Goal: Find contact information: Find contact information

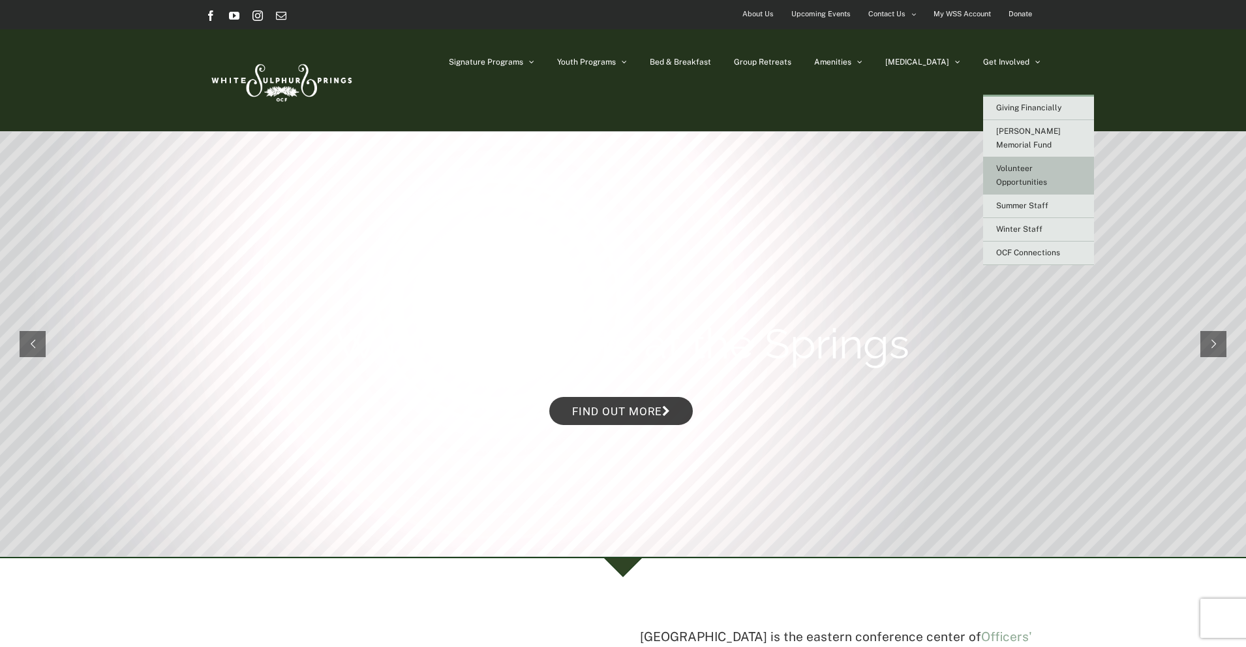
click at [1017, 157] on link "Volunteer Opportunities" at bounding box center [1038, 175] width 111 height 37
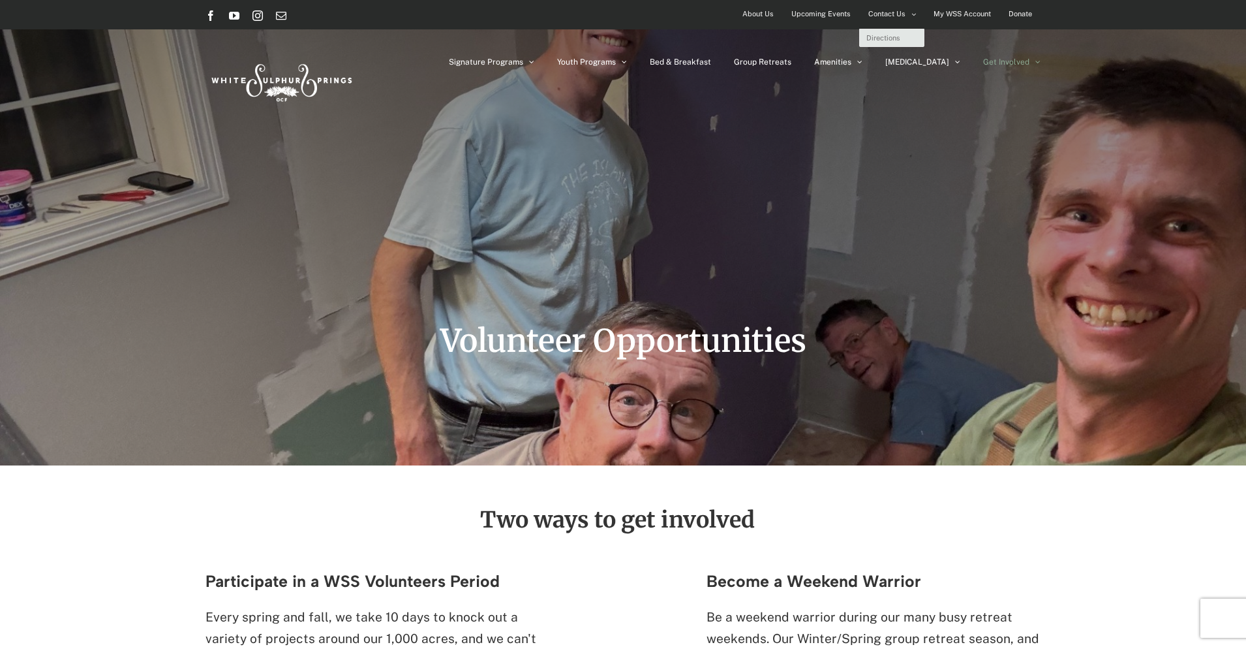
click at [914, 20] on span "Secondary Menu" at bounding box center [913, 15] width 5 height 20
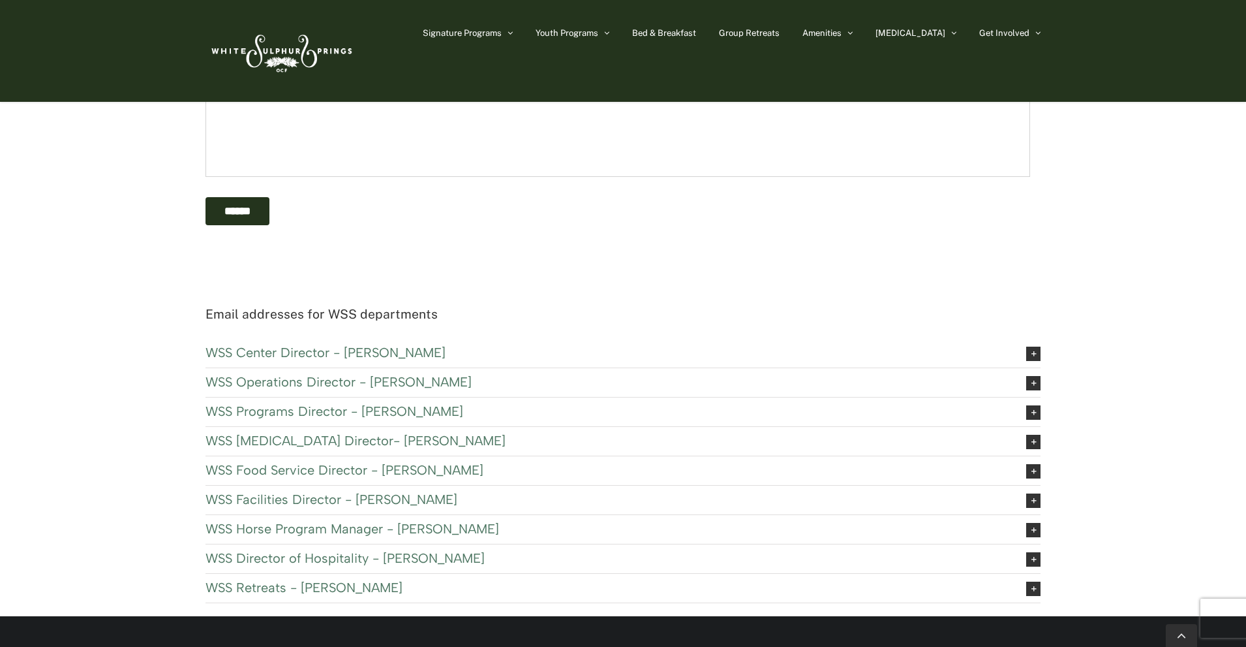
scroll to position [457, 0]
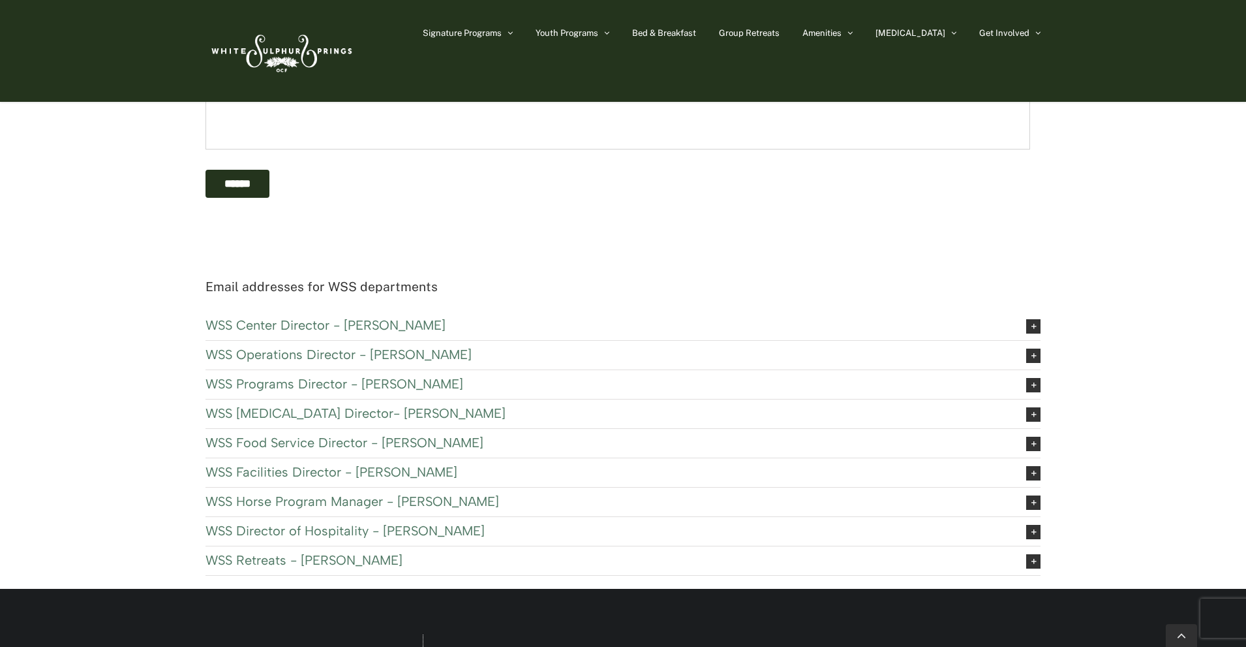
click at [109, 307] on div "Email addresses for WSS departments WSS Center Director - [PERSON_NAME] [EMAIL_…" at bounding box center [623, 432] width 1246 height 313
click at [286, 319] on span "WSS Center Director - Paul Robyn" at bounding box center [606, 325] width 800 height 14
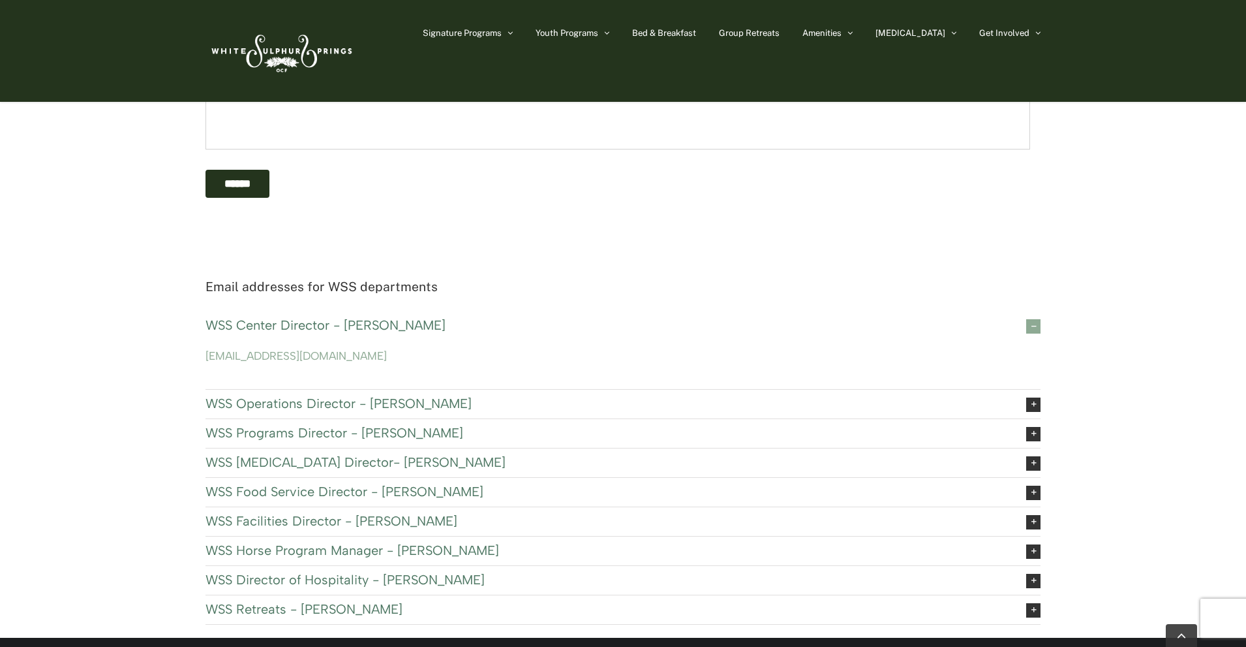
click at [89, 313] on div "Email addresses for WSS departments WSS Center Director - Paul Robyn wssdirecto…" at bounding box center [623, 456] width 1246 height 361
click at [266, 400] on span "WSS Operations Director - John Hoyman" at bounding box center [606, 403] width 800 height 14
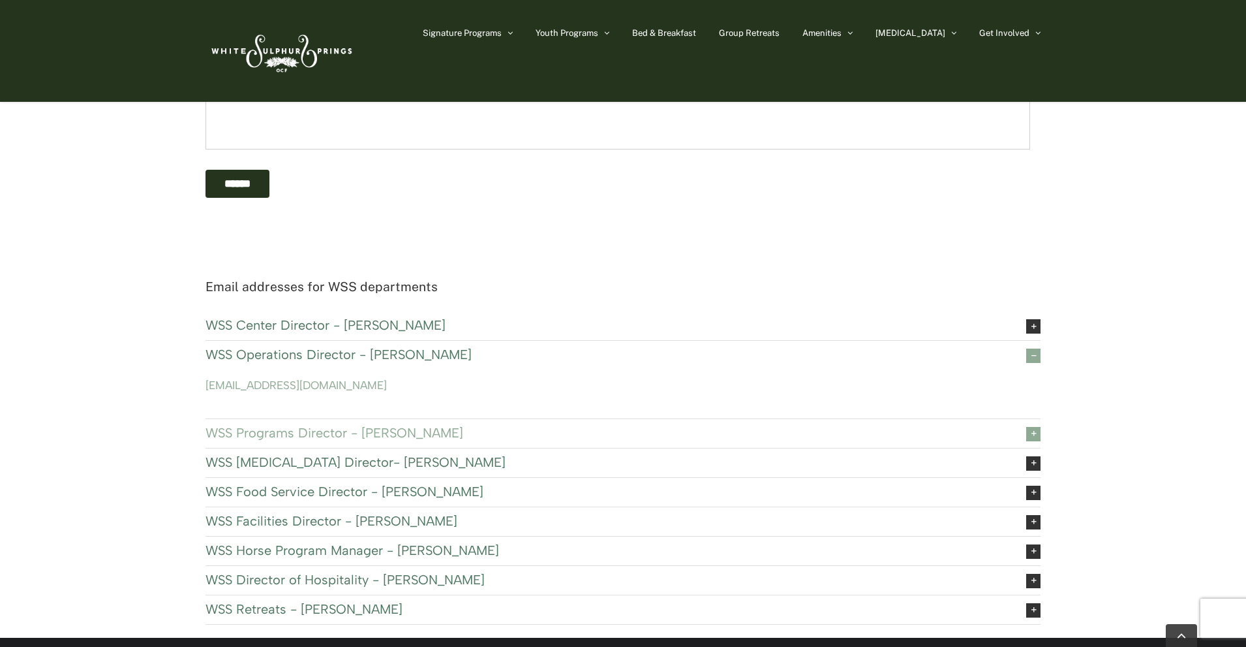
click at [265, 429] on span "WSS Programs Director - Chris Hall" at bounding box center [606, 432] width 800 height 14
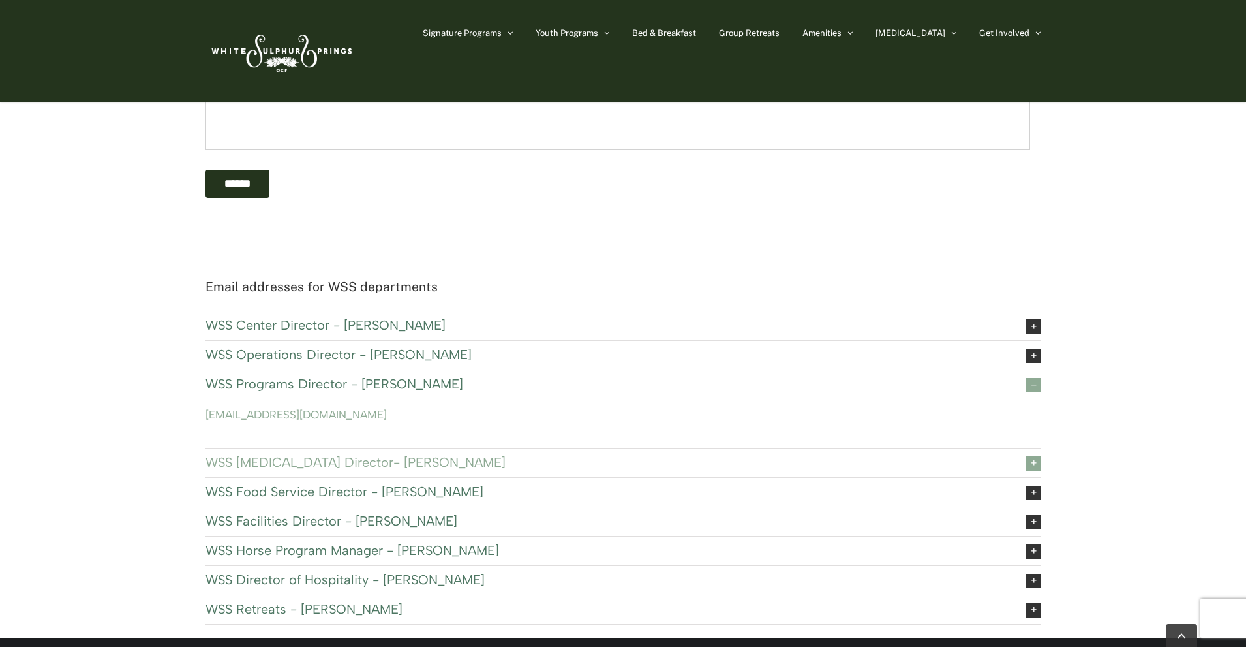
click at [264, 461] on span "WSS EXSEL Director- Chris Berge" at bounding box center [606, 462] width 800 height 14
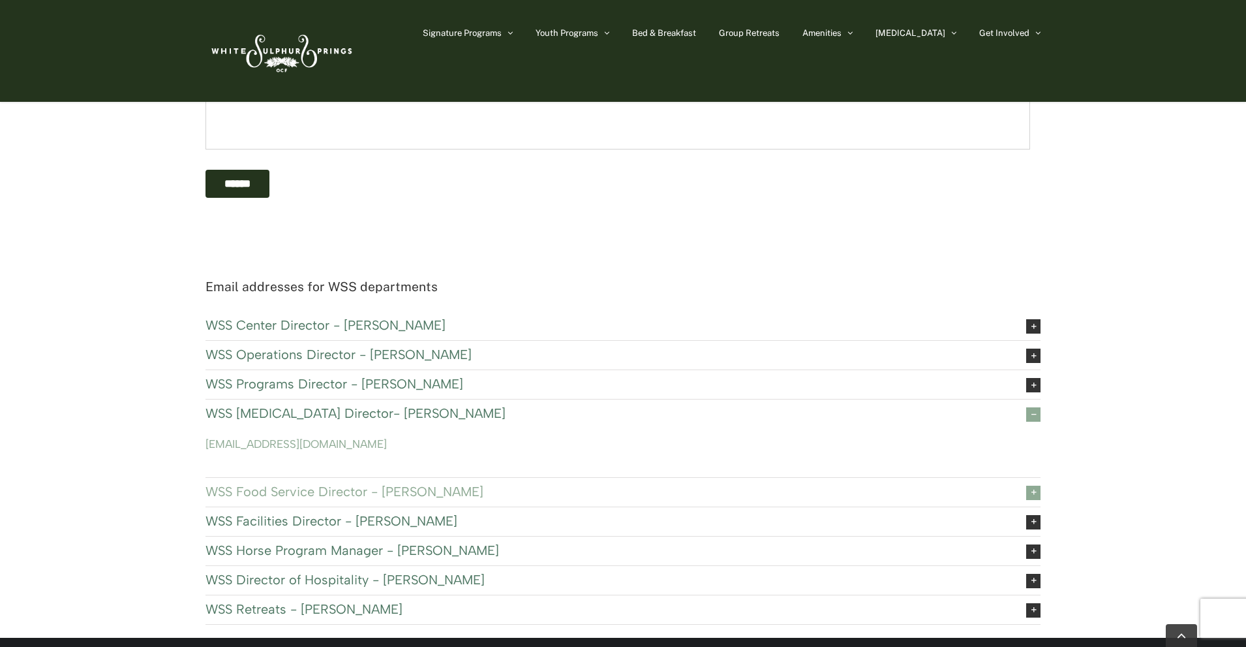
click at [293, 493] on span "WSS Food Service Director - Jenn Jacobs" at bounding box center [606, 491] width 800 height 14
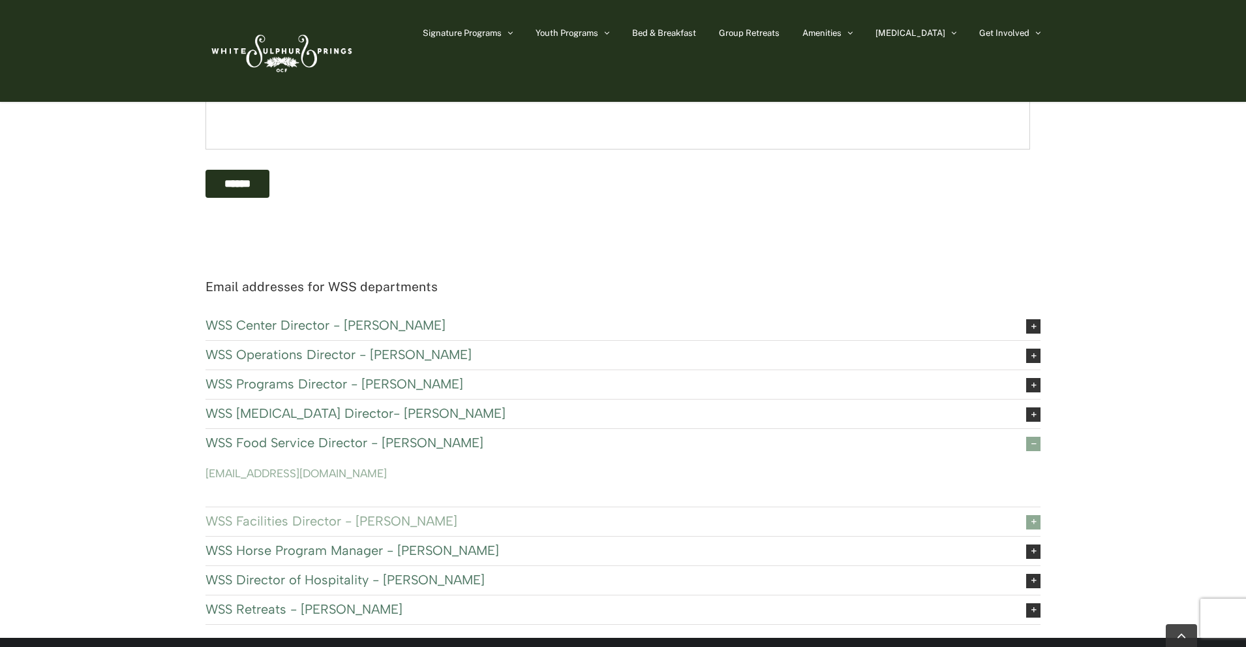
click at [287, 521] on span "WSS Facilities Director - Fred Bryan" at bounding box center [606, 520] width 800 height 14
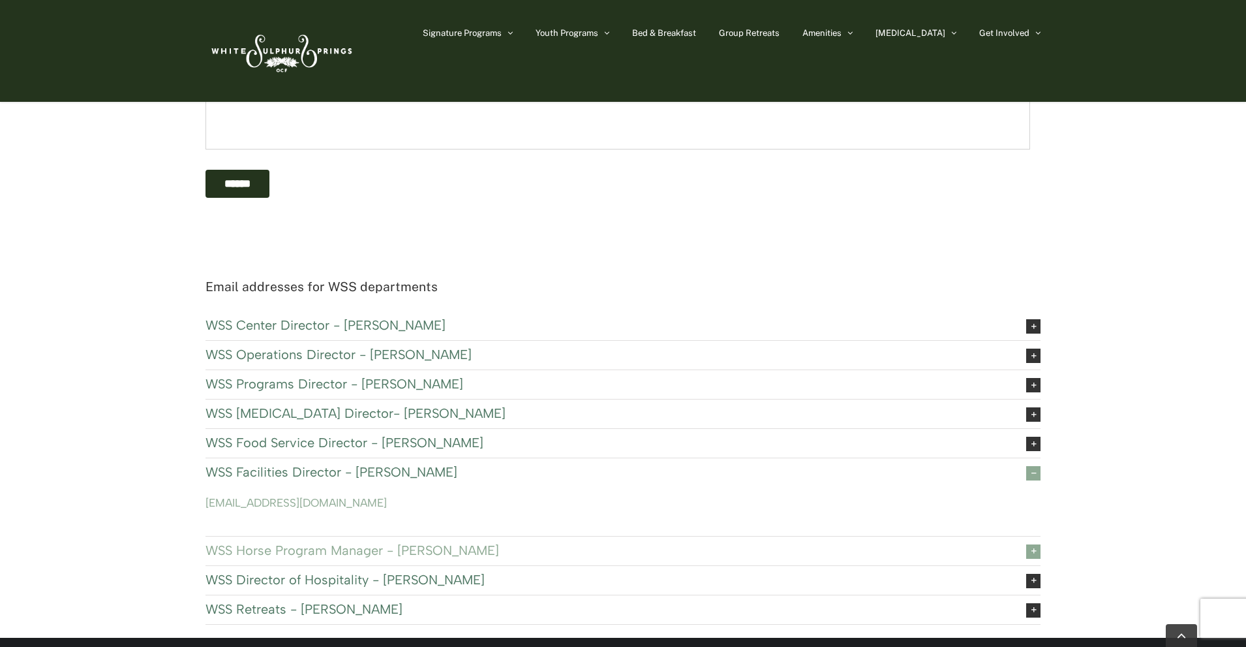
click at [276, 551] on span "WSS Horse Program Manager - Kate Huggins" at bounding box center [606, 550] width 800 height 14
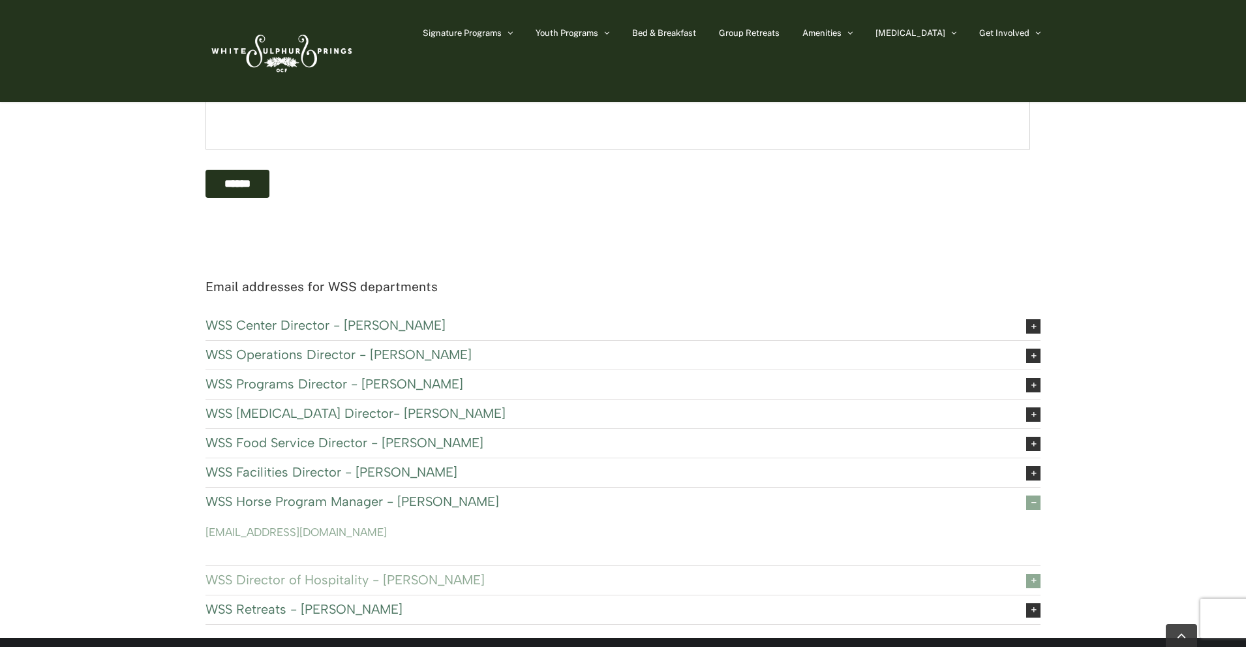
click at [269, 572] on span "WSS Director of Hospitality - Susanne Pappal" at bounding box center [606, 579] width 800 height 14
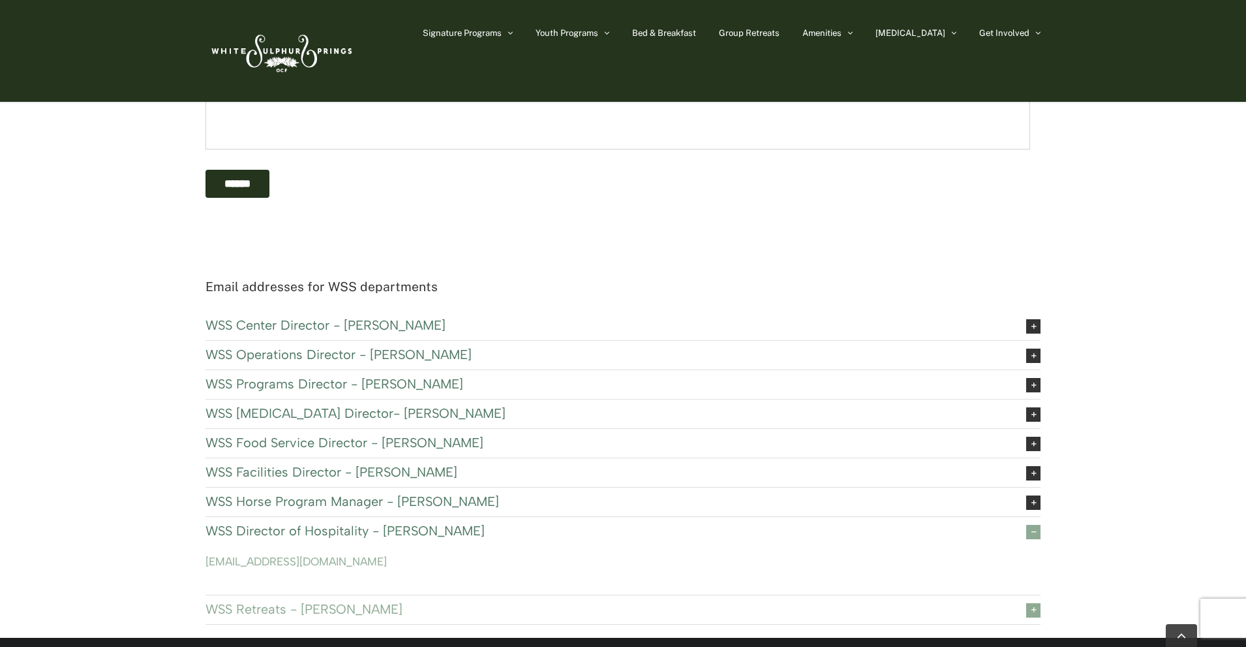
click at [254, 613] on span "WSS Retreats - Chris Hall" at bounding box center [606, 609] width 800 height 14
click at [294, 324] on span "WSS Center Director - Paul Robyn" at bounding box center [606, 325] width 800 height 14
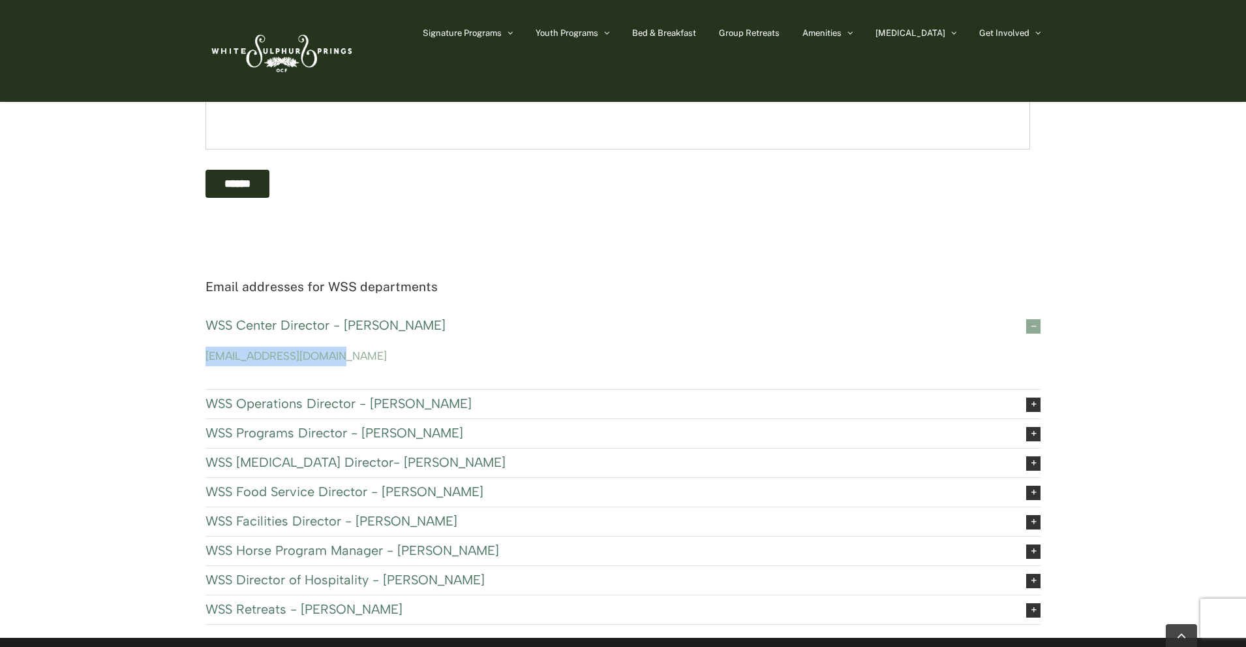
drag, startPoint x: 343, startPoint y: 347, endPoint x: 206, endPoint y: 366, distance: 138.3
click at [206, 366] on div "wssdirector@ocfusa.org" at bounding box center [623, 364] width 835 height 49
copy link "wssdirector@ocfusa.org"
click at [749, 281] on p "Email addresses for WSS departments" at bounding box center [623, 287] width 835 height 22
